Goal: Task Accomplishment & Management: Use online tool/utility

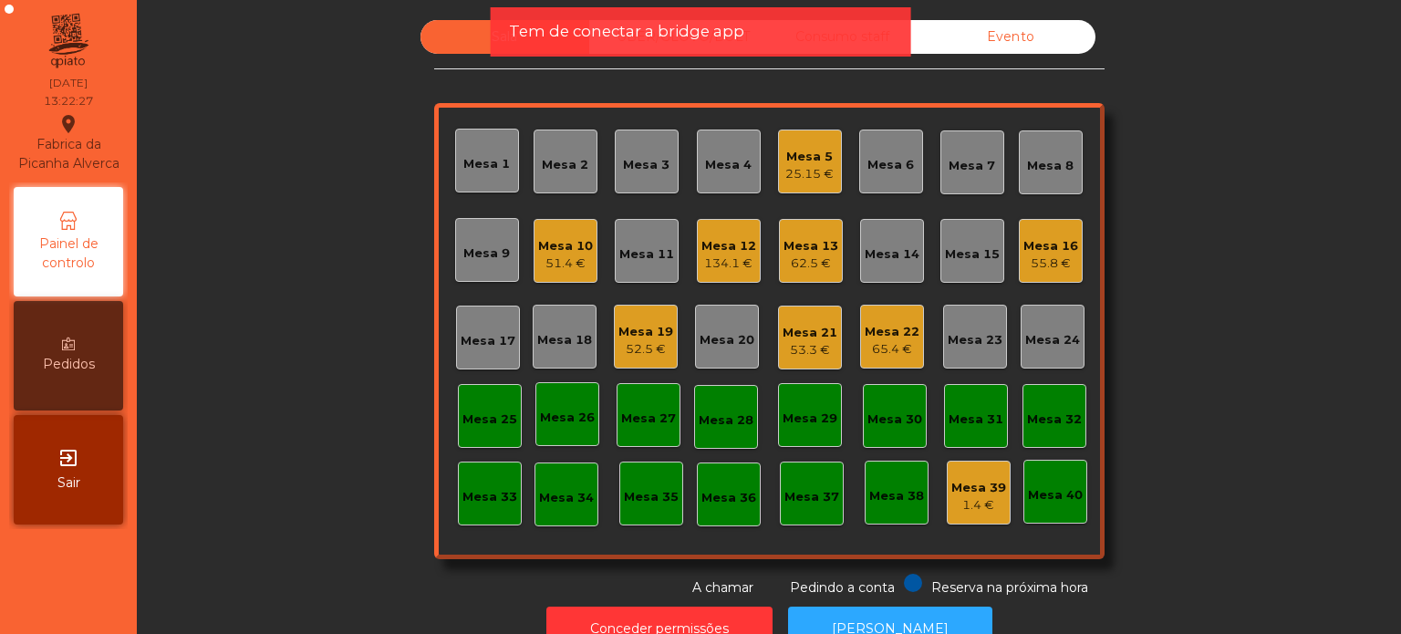
click at [657, 37] on span "Tem de conectar a bridge app" at bounding box center [626, 31] width 235 height 23
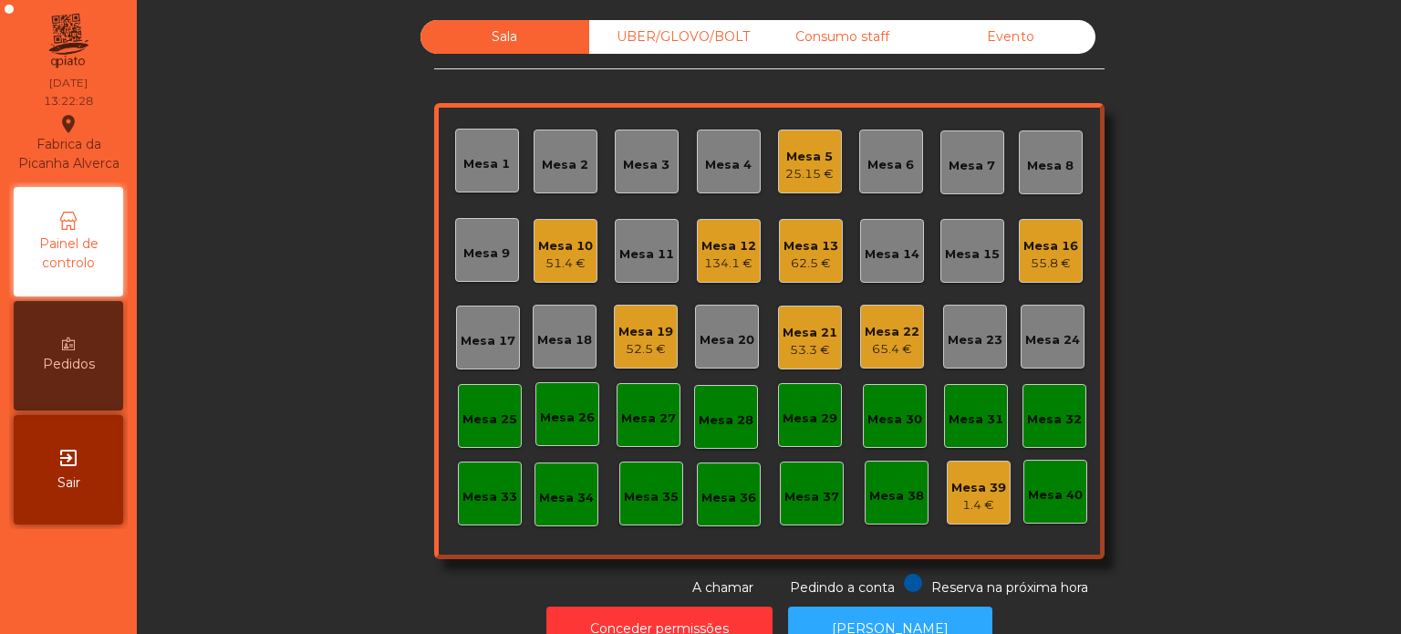
click at [653, 41] on div "UBER/GLOVO/BOLT" at bounding box center [673, 37] width 169 height 34
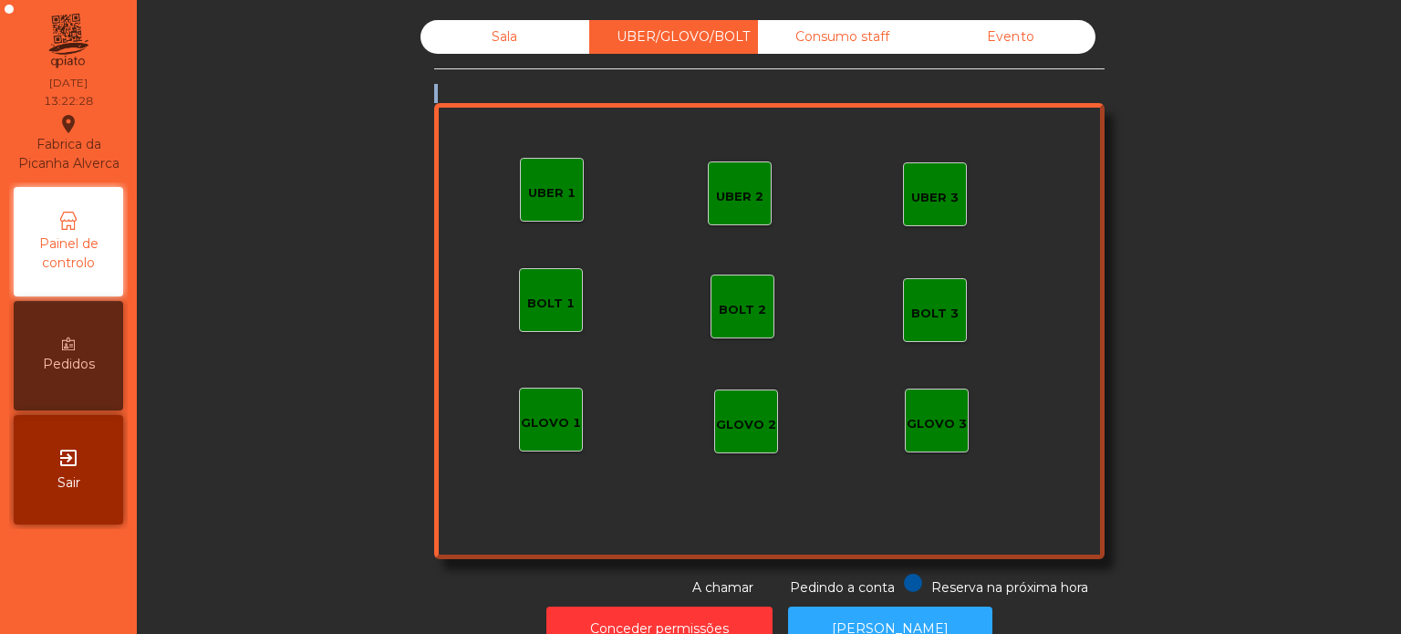
drag, startPoint x: 683, startPoint y: 81, endPoint x: 602, endPoint y: 227, distance: 167.0
click at [618, 229] on div "Sala UBER/GLOVO/BOLT Consumo staff Evento UBER 2 UBER 3 BOLT 1 BOLT 2 BOLT 3 GL…" at bounding box center [769, 308] width 670 height 577
click at [546, 165] on div "UBER 1" at bounding box center [552, 190] width 64 height 64
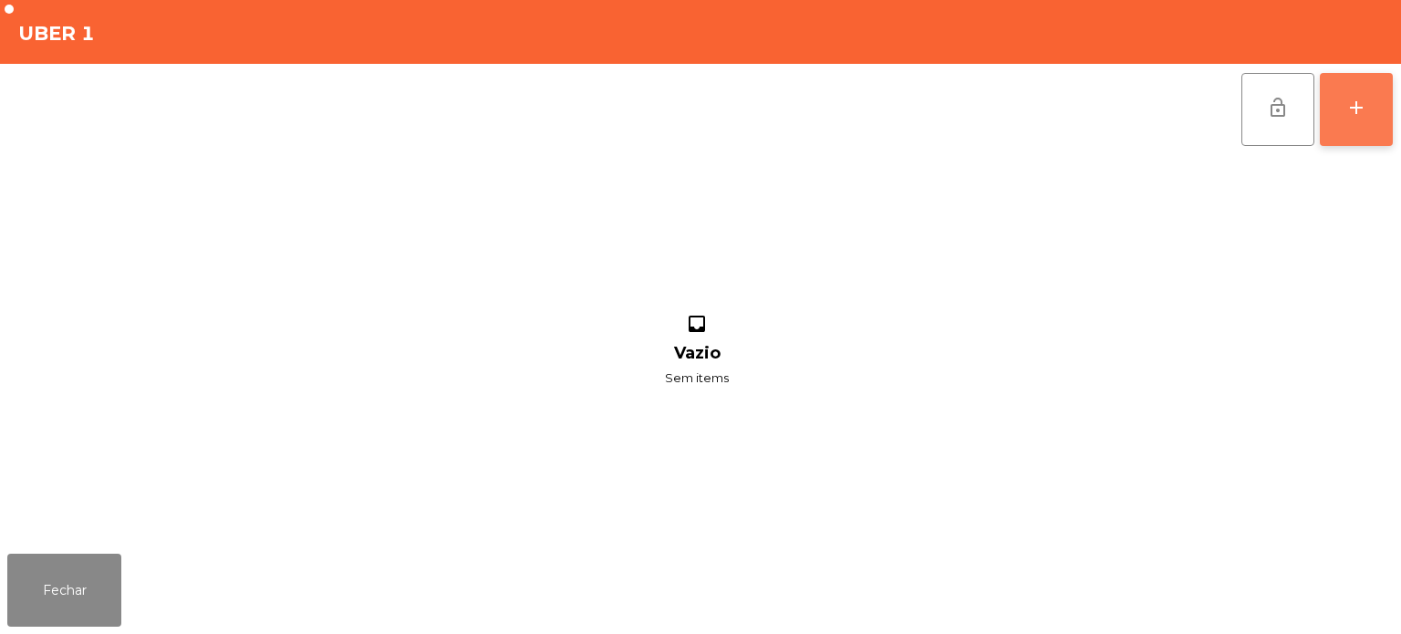
click at [1351, 105] on div "add" at bounding box center [1356, 108] width 22 height 22
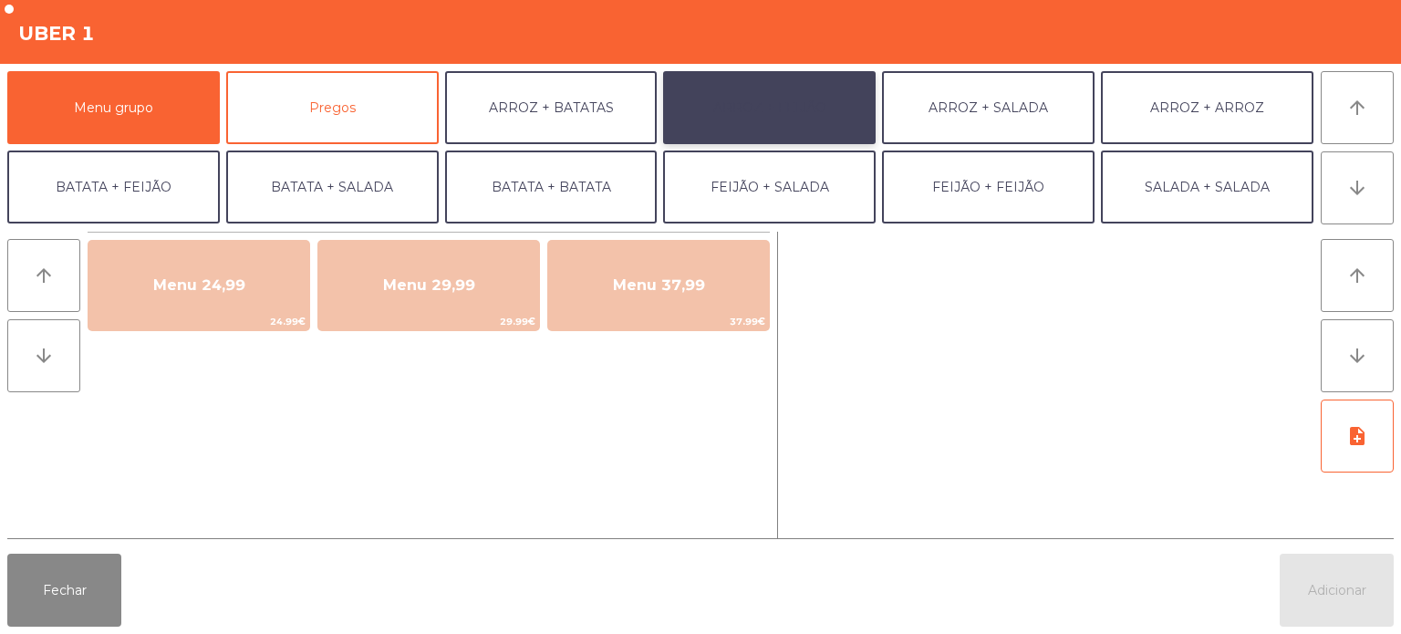
click at [755, 110] on button "ARROZ + FEIJÃO" at bounding box center [769, 107] width 213 height 73
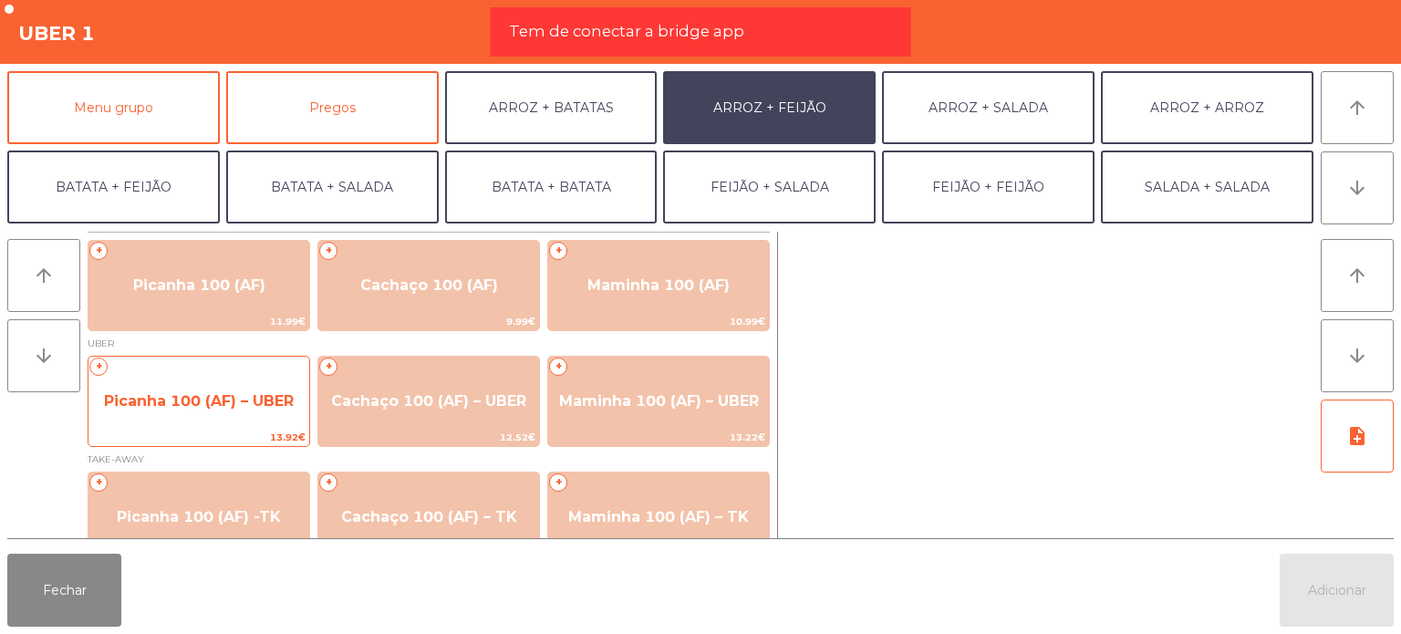
click at [211, 389] on span "Picanha 100 (AF) – UBER" at bounding box center [198, 401] width 221 height 49
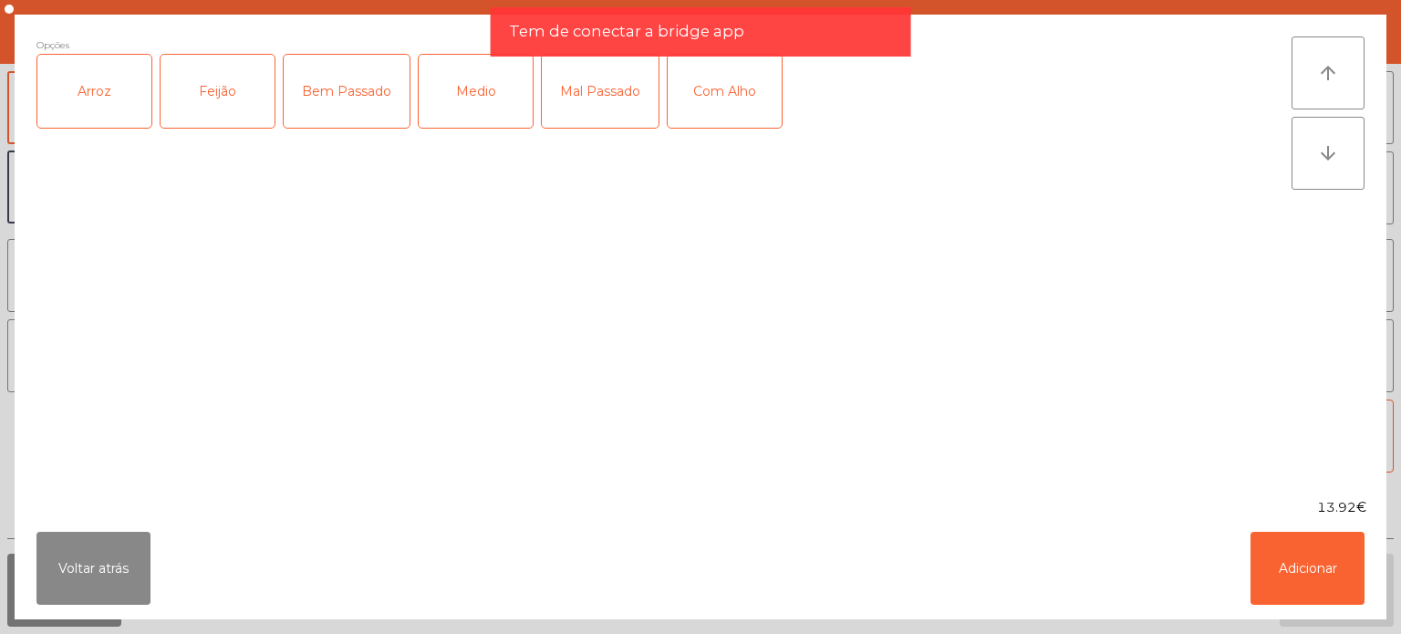
click at [113, 111] on div "Arroz" at bounding box center [94, 91] width 114 height 73
click at [194, 105] on div "Feijão" at bounding box center [218, 91] width 114 height 73
click at [599, 113] on div "Mal Passado" at bounding box center [600, 91] width 117 height 73
click at [741, 99] on div "Com Alho" at bounding box center [725, 91] width 114 height 73
click at [1336, 546] on button "Adicionar" at bounding box center [1308, 568] width 114 height 73
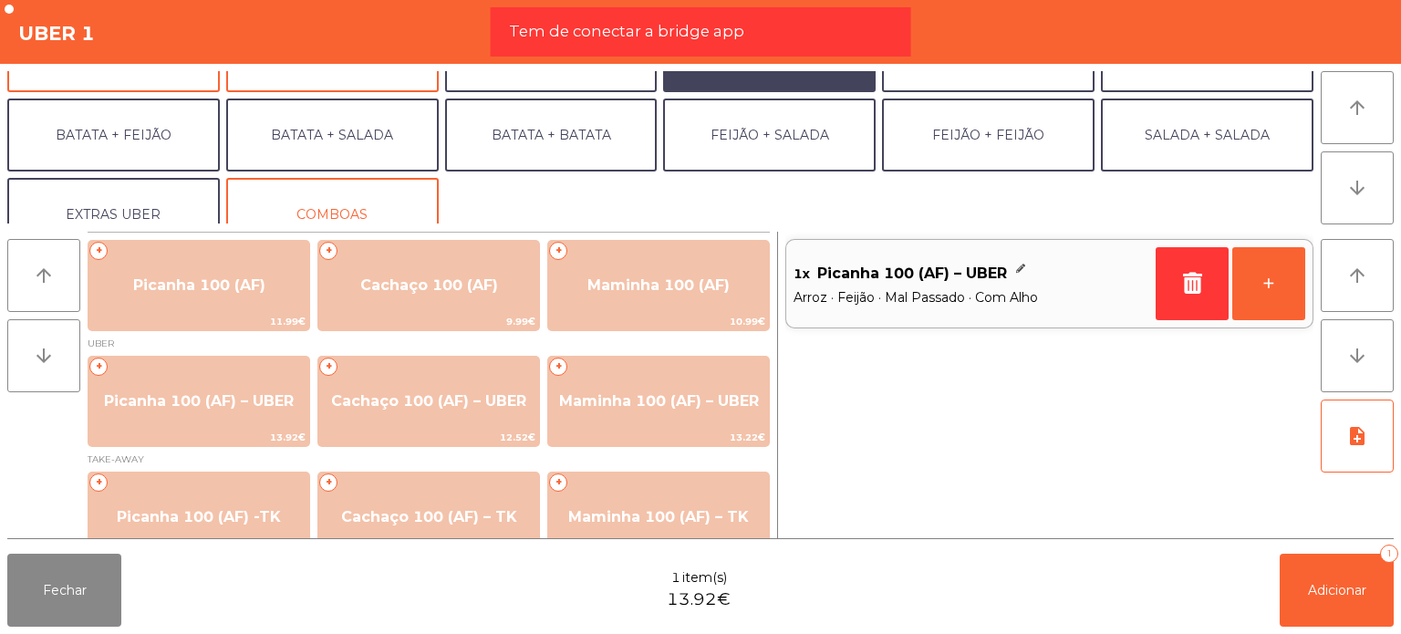
scroll to position [79, 0]
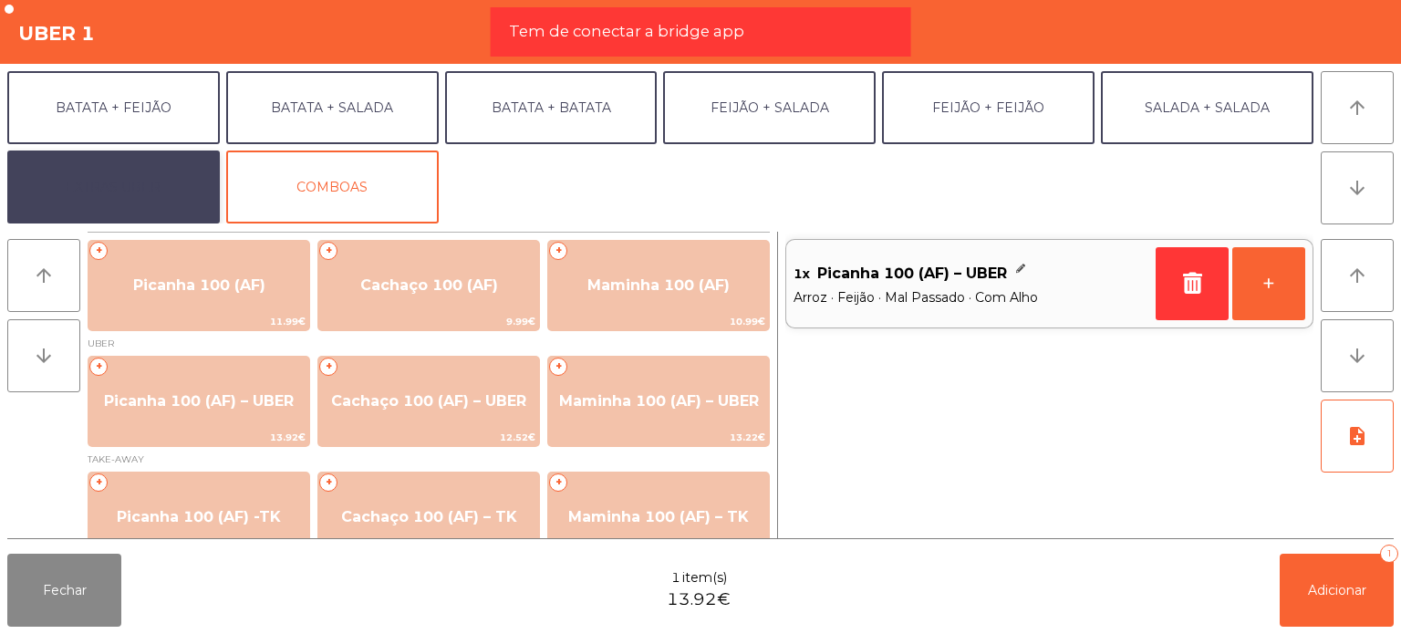
click at [102, 181] on button "EXTRAS UBER" at bounding box center [113, 187] width 213 height 73
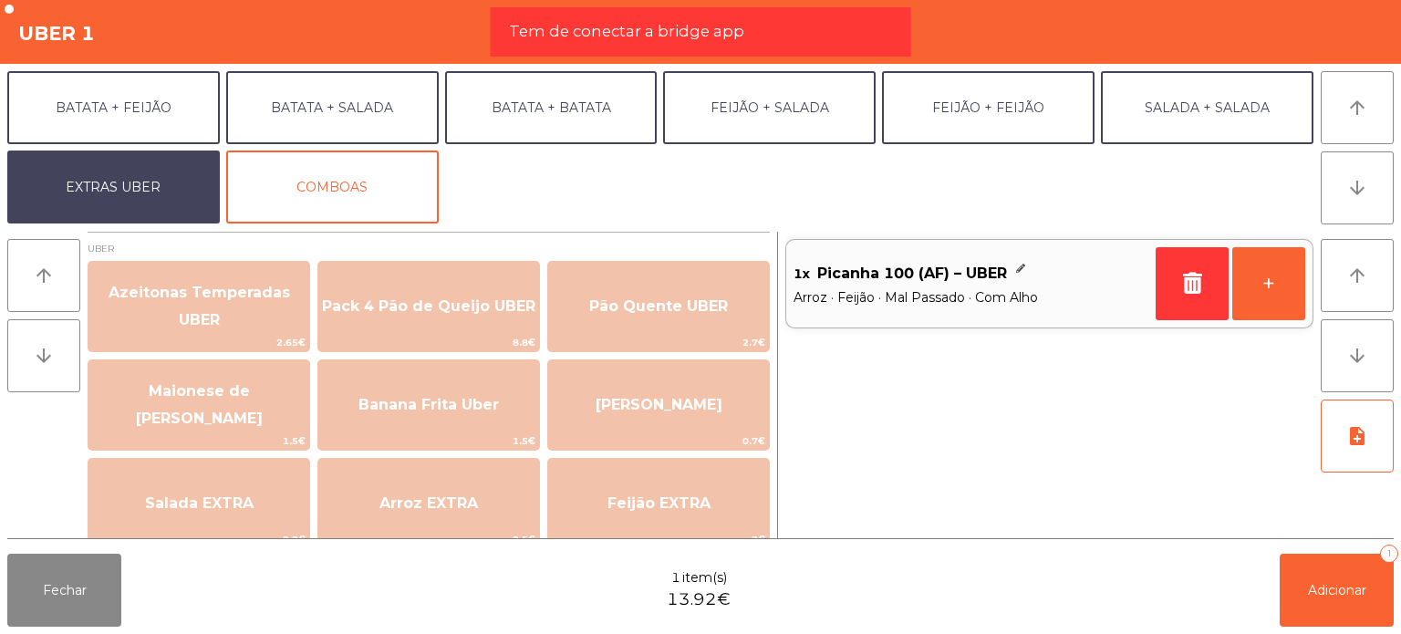
scroll to position [91, 0]
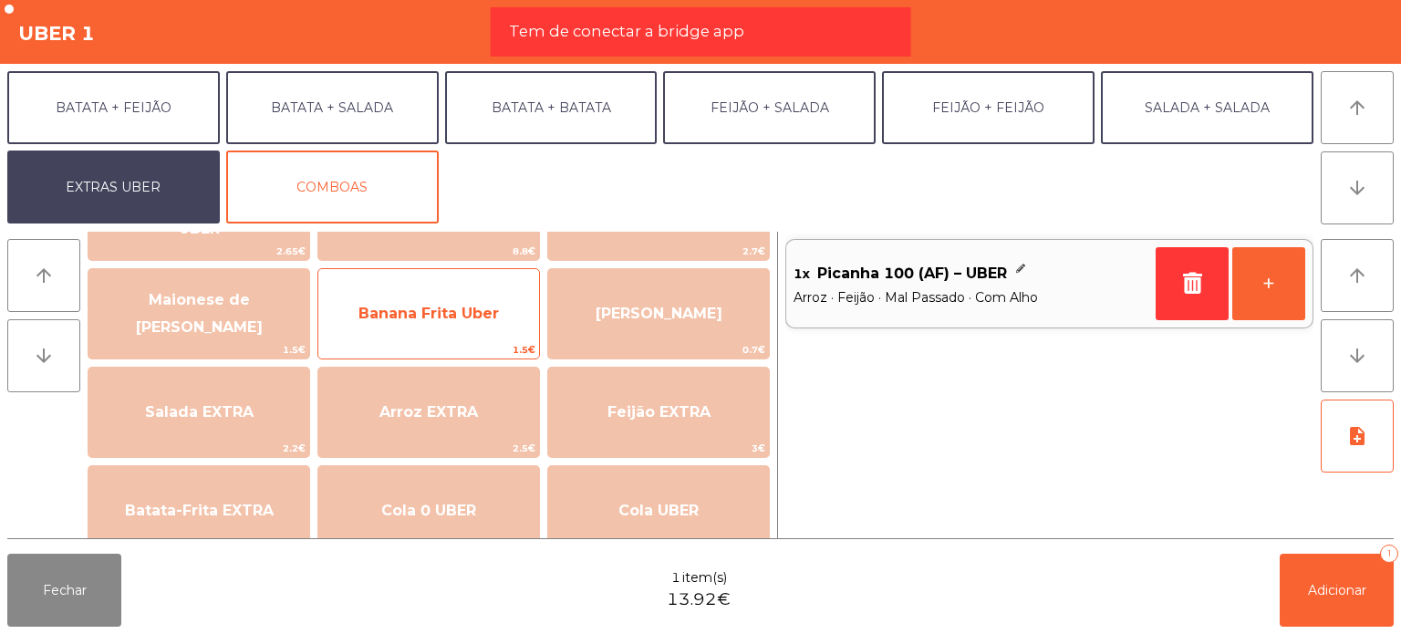
click at [410, 327] on span "Banana Frita Uber" at bounding box center [428, 313] width 221 height 49
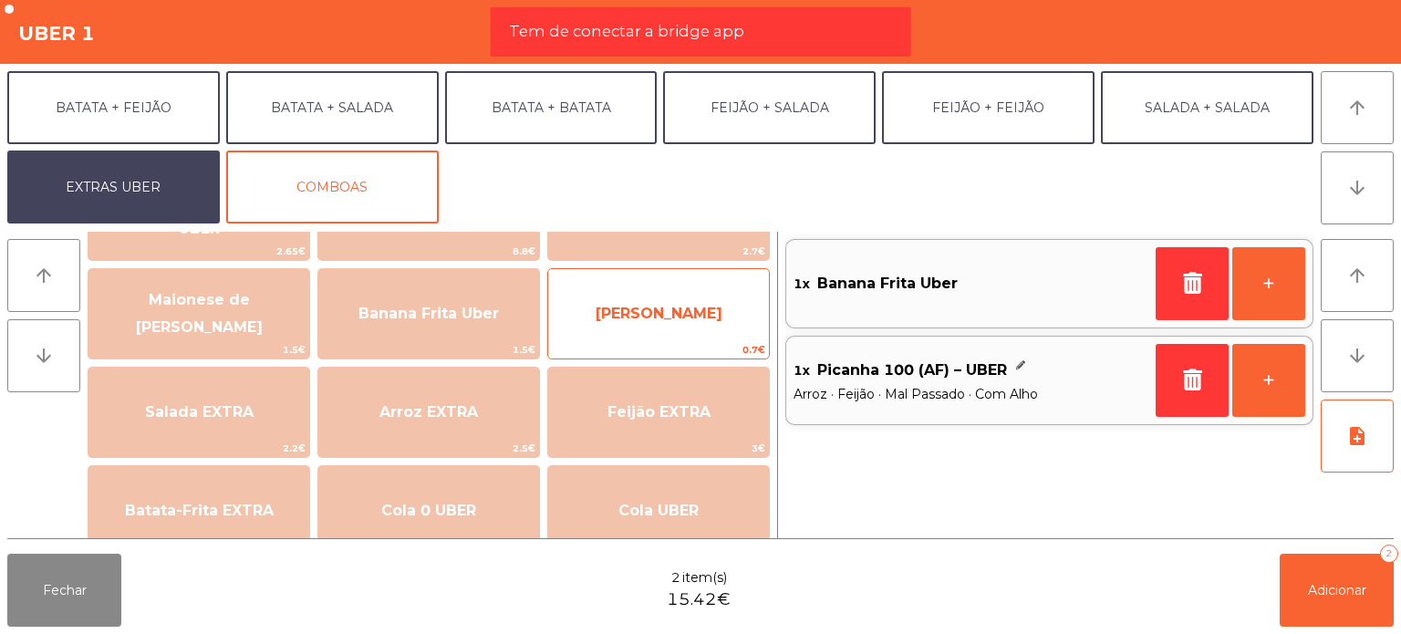
click at [620, 338] on div "Farofa Uber 0.7€" at bounding box center [658, 313] width 223 height 91
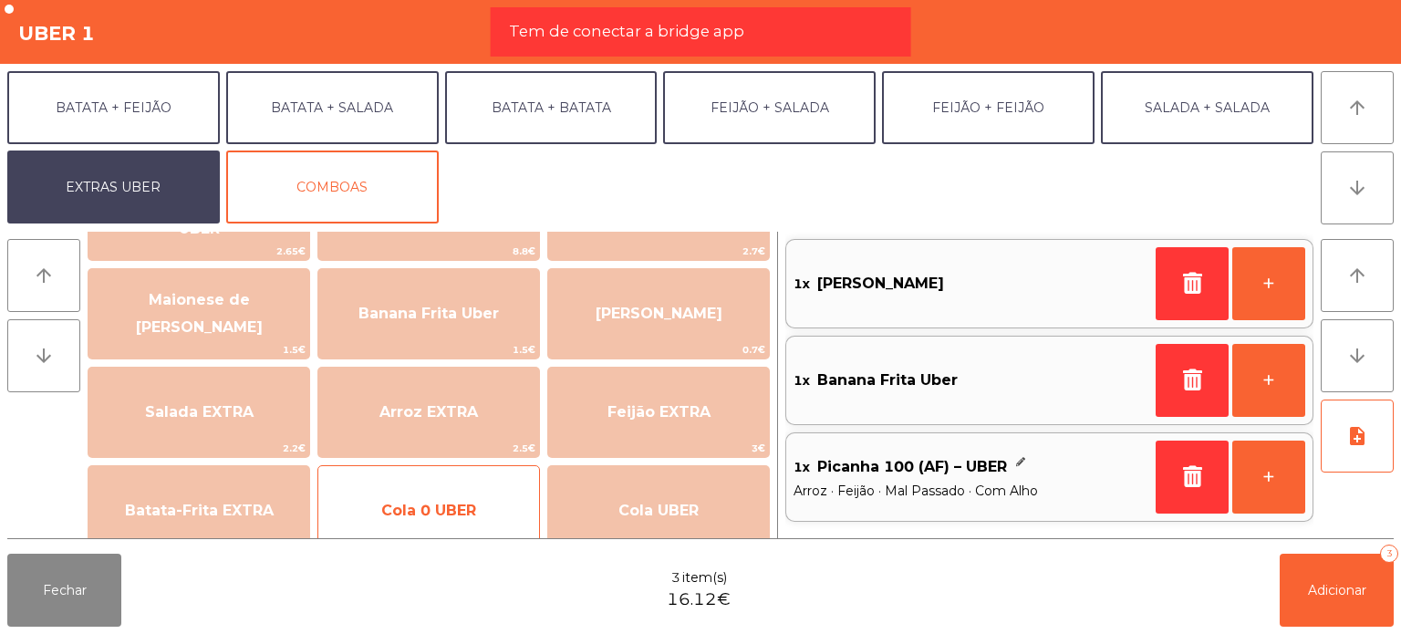
scroll to position [182, 0]
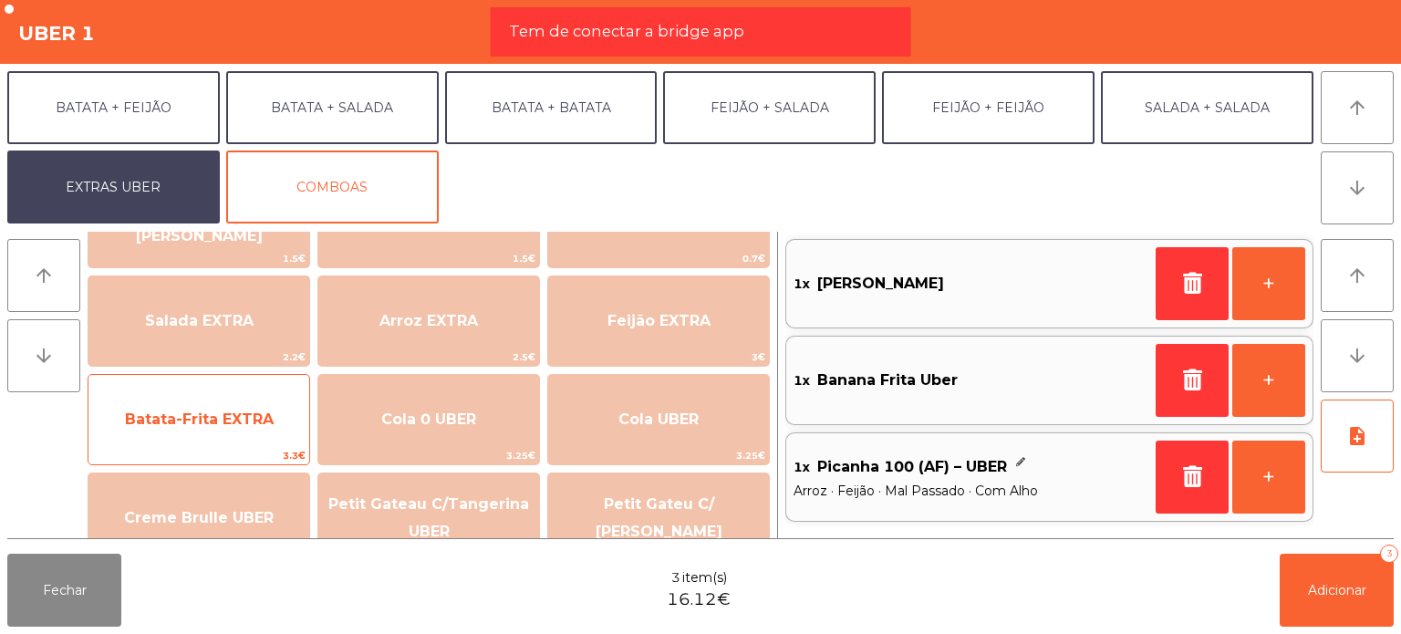
click at [279, 409] on span "Batata-Frita EXTRA" at bounding box center [198, 419] width 221 height 49
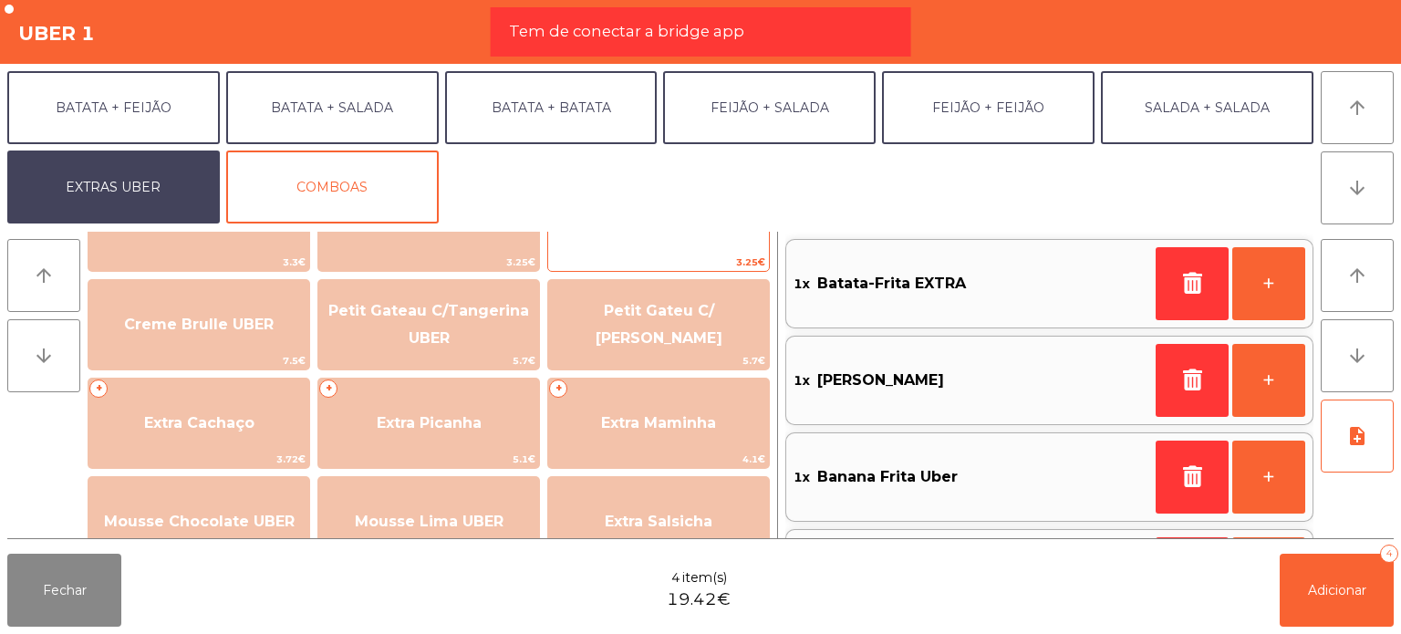
scroll to position [456, 0]
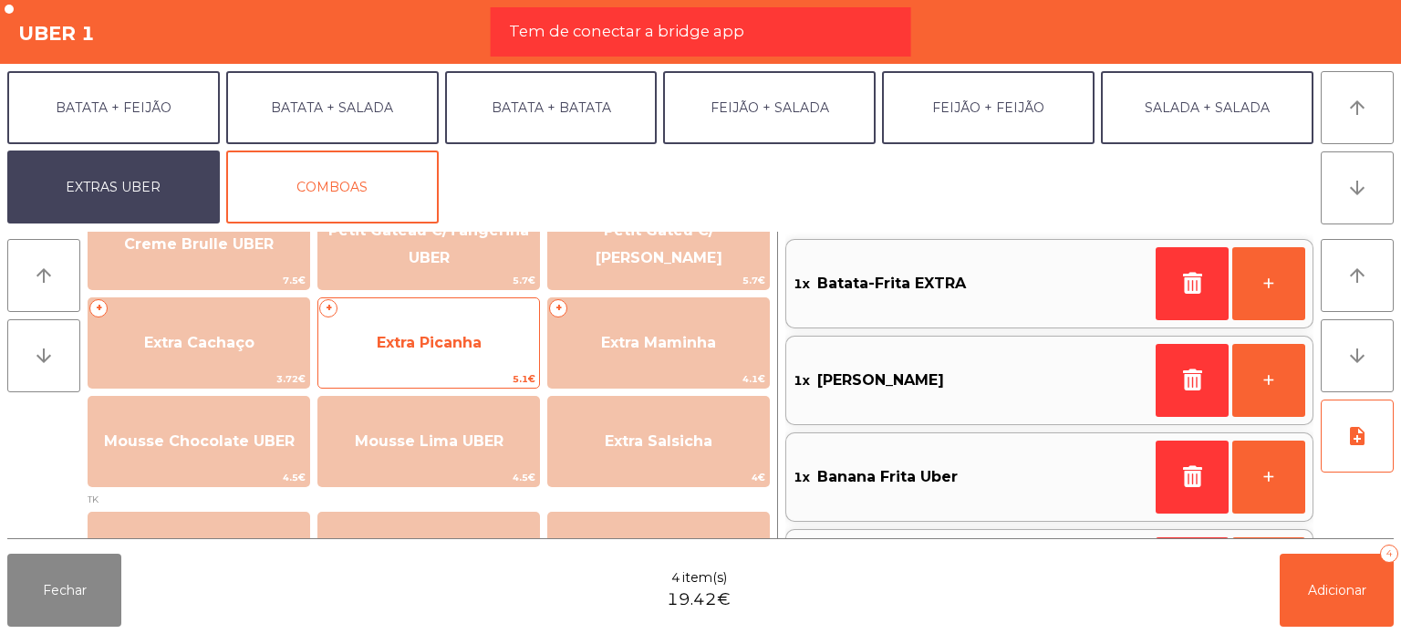
click at [366, 364] on span "Extra Picanha" at bounding box center [428, 342] width 221 height 49
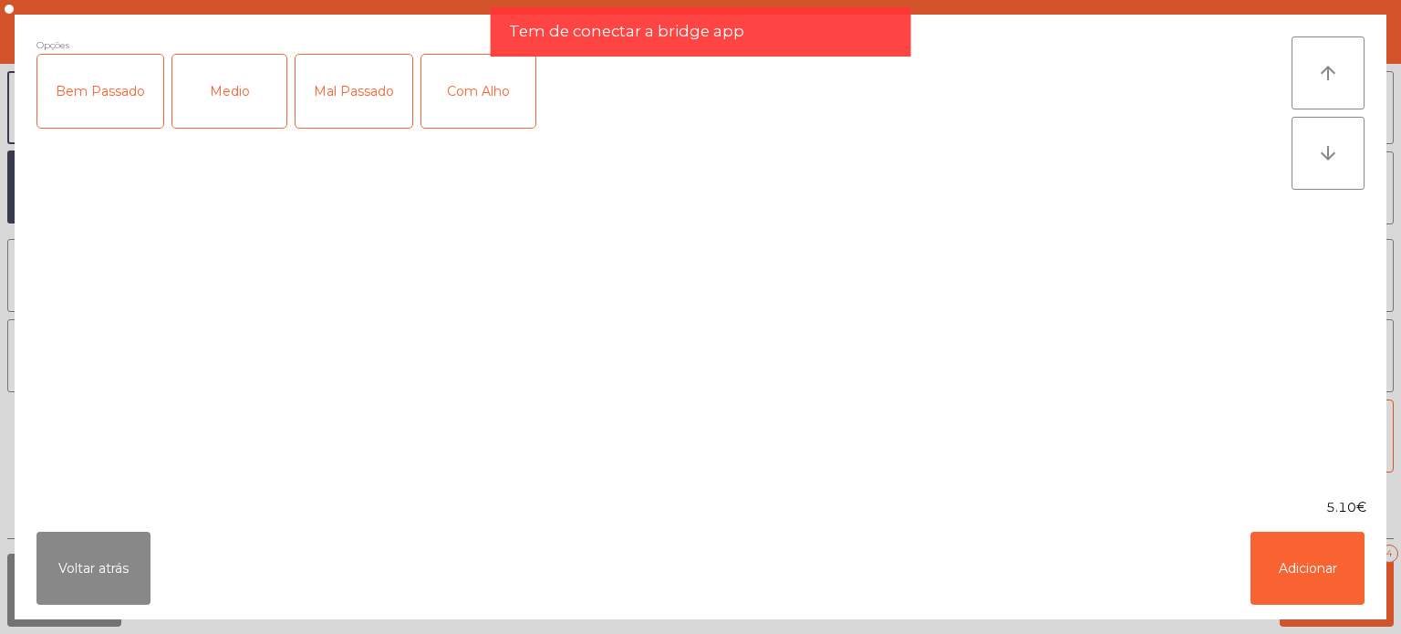
drag, startPoint x: 339, startPoint y: 72, endPoint x: 356, endPoint y: 81, distance: 18.8
click at [339, 72] on div "Mal Passado" at bounding box center [354, 91] width 117 height 73
click at [441, 98] on div "Com Alho" at bounding box center [478, 91] width 114 height 73
click at [1280, 561] on button "Adicionar" at bounding box center [1308, 568] width 114 height 73
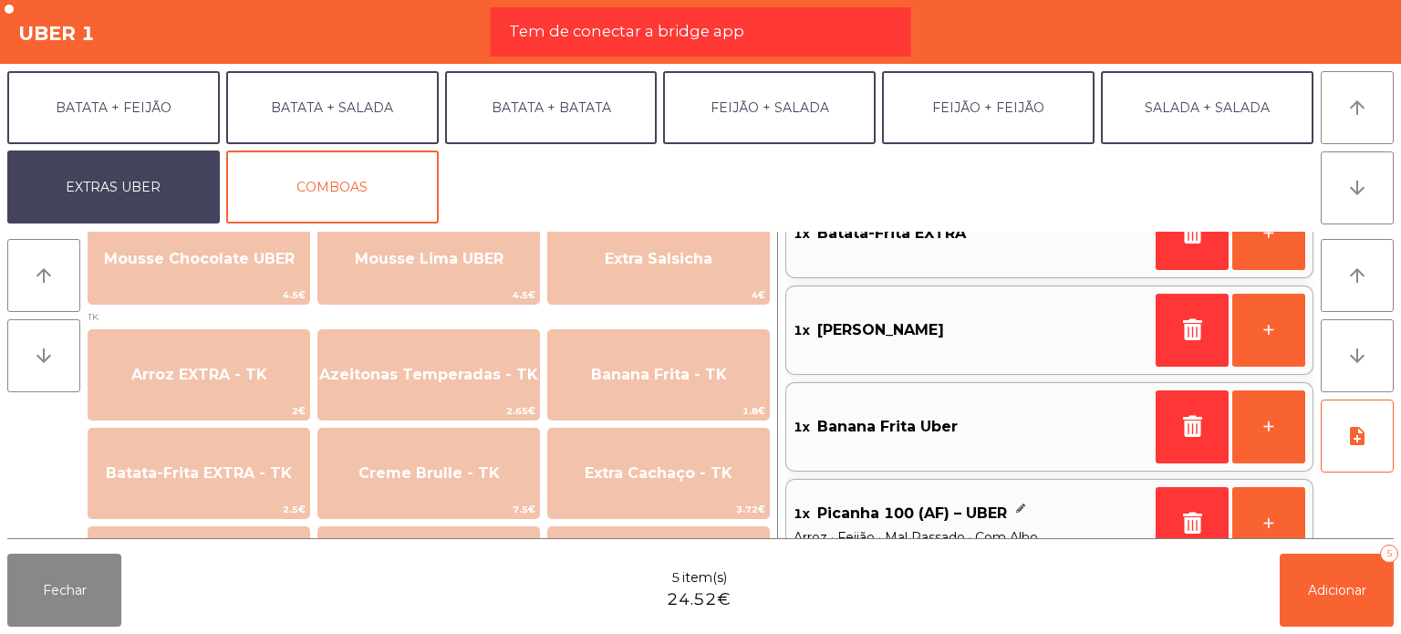
scroll to position [182, 0]
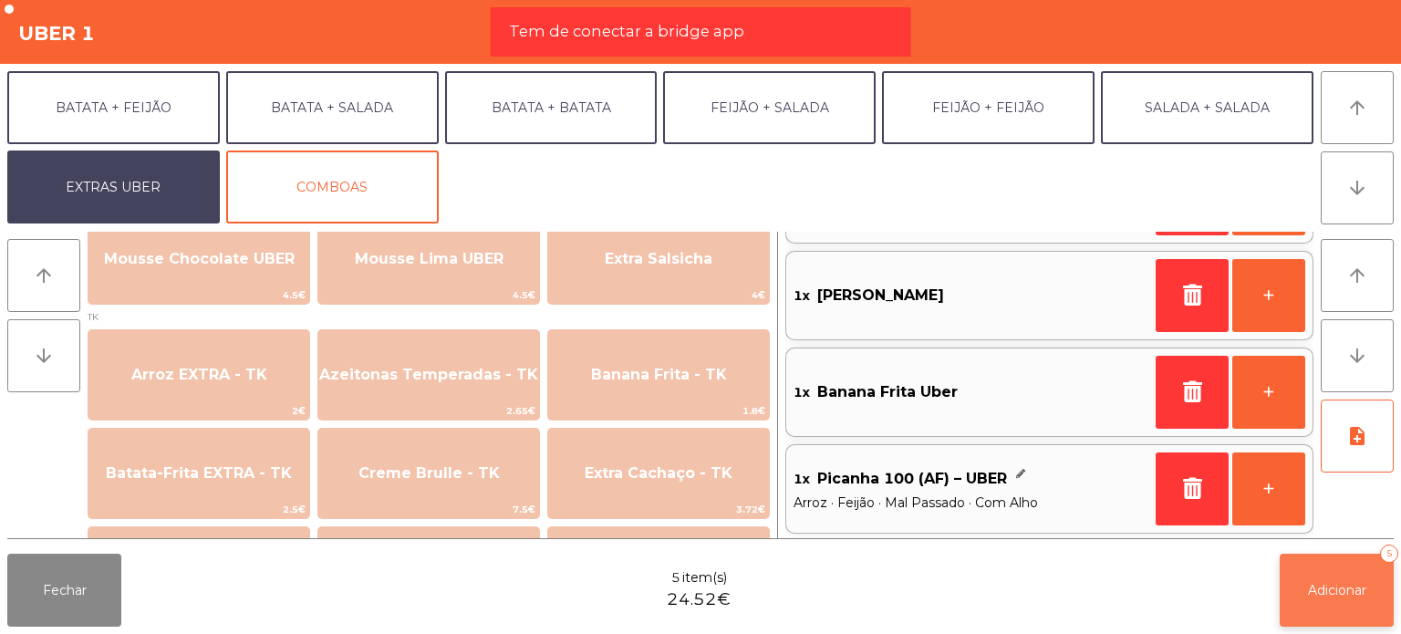
click at [1332, 583] on span "Adicionar" at bounding box center [1337, 590] width 58 height 16
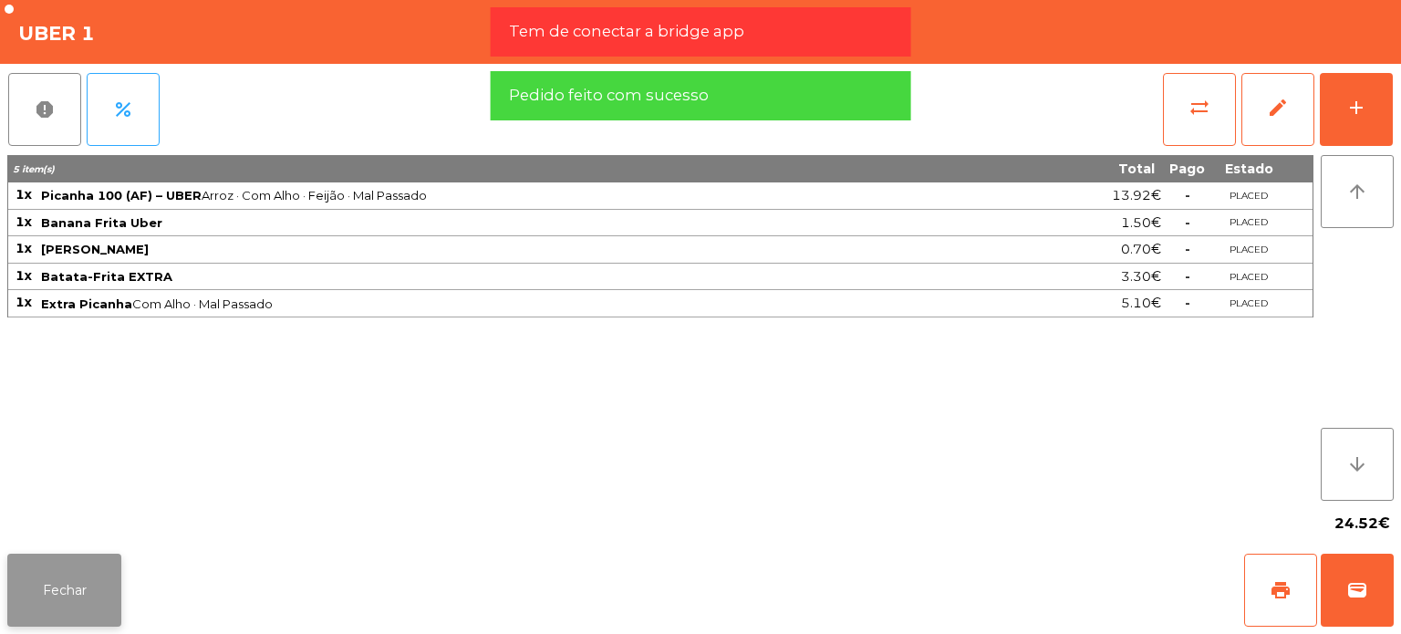
click at [35, 568] on button "Fechar" at bounding box center [64, 590] width 114 height 73
